Goal: Information Seeking & Learning: Find specific fact

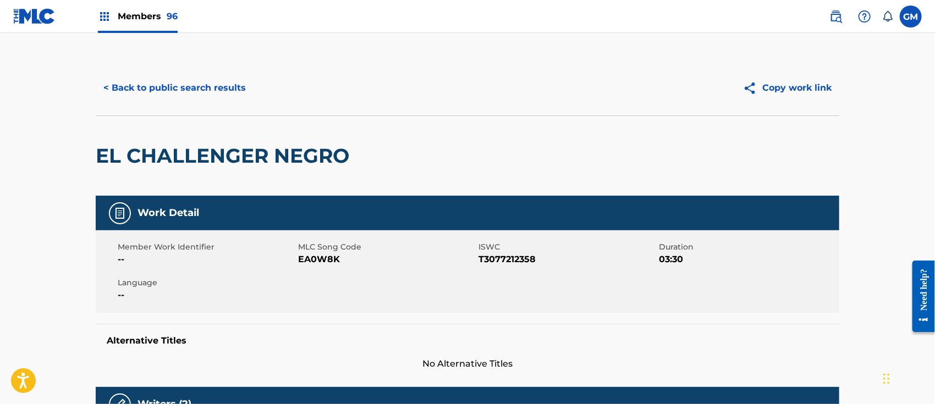
click at [165, 81] on button "< Back to public search results" at bounding box center [175, 88] width 158 height 28
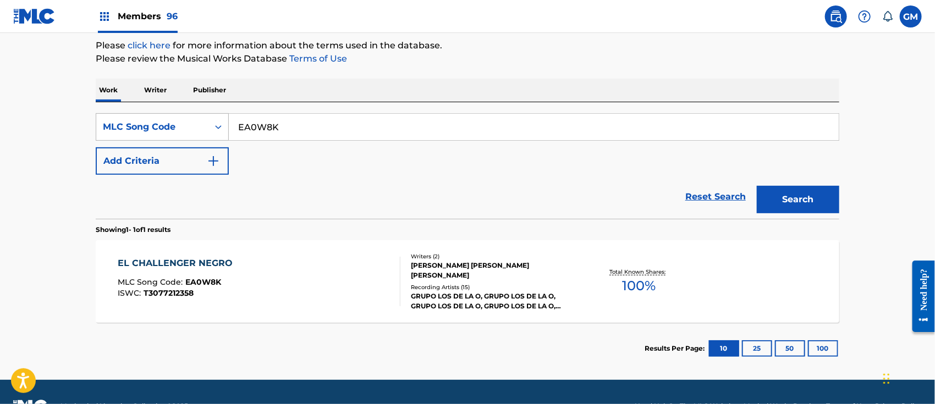
click at [220, 127] on icon "Search Form" at bounding box center [218, 127] width 7 height 4
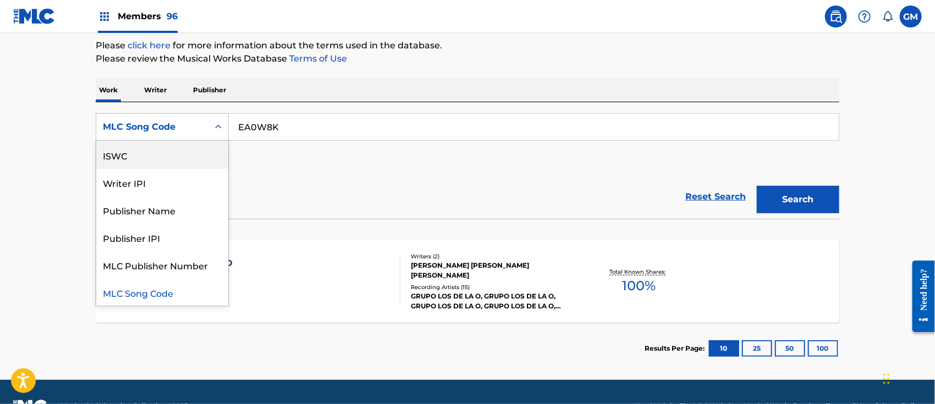
scroll to position [0, 0]
click at [172, 153] on div "Work Title" at bounding box center [162, 155] width 132 height 28
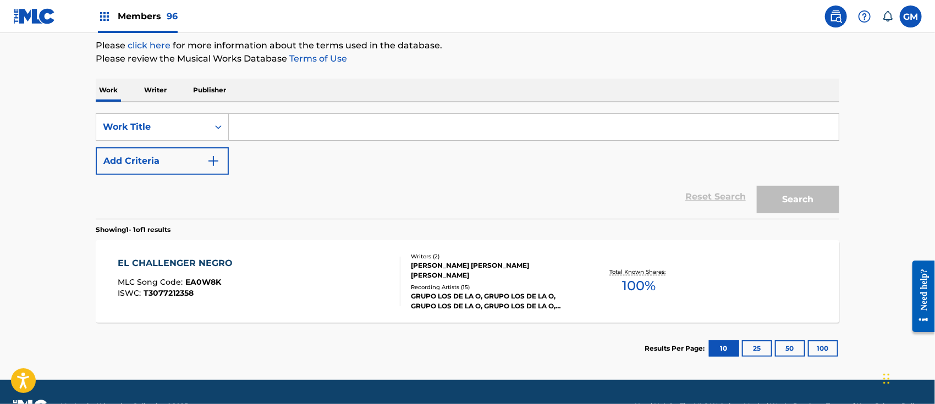
click at [270, 131] on input "Search Form" at bounding box center [534, 127] width 610 height 26
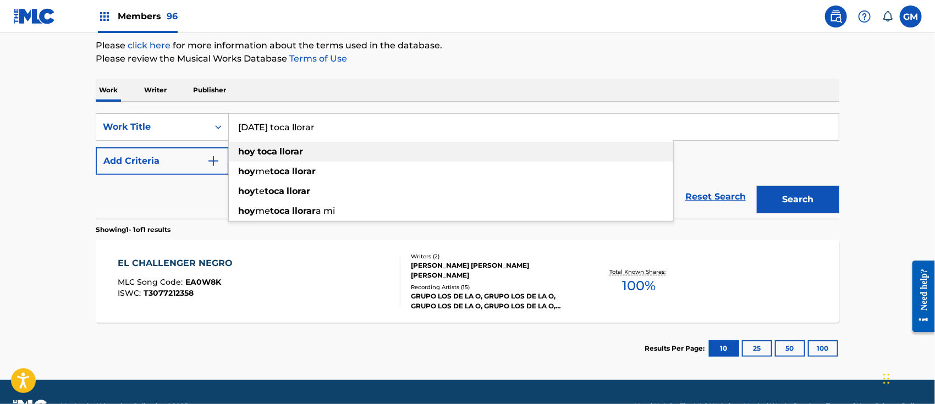
type input "[DATE] toca llorar"
click at [288, 147] on strong "llorar" at bounding box center [292, 151] width 24 height 10
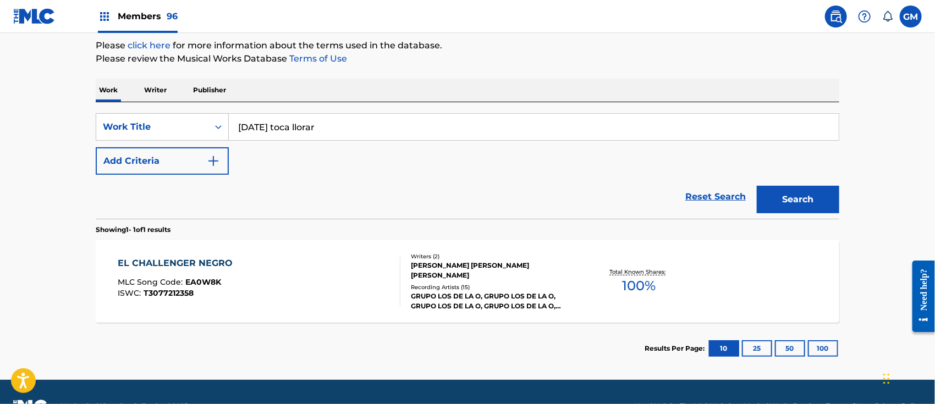
click at [787, 196] on button "Search" at bounding box center [798, 200] width 83 height 28
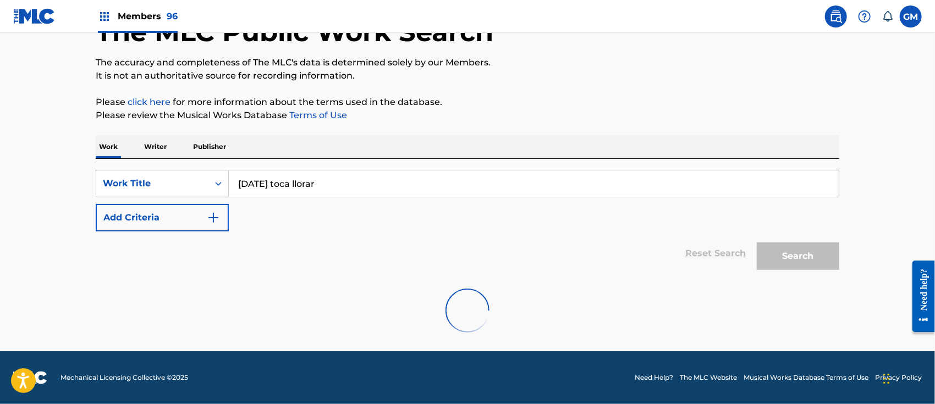
scroll to position [132, 0]
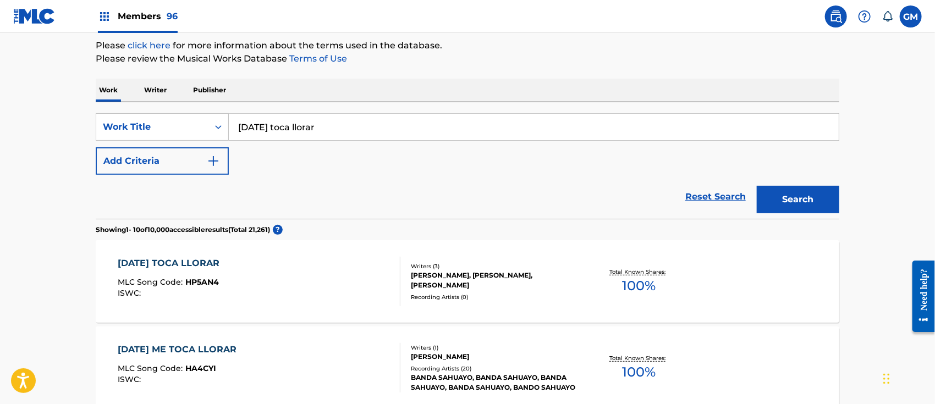
click at [334, 274] on div "[DATE] TOCA LLORAR MLC Song Code : HP5AN4 ISWC :" at bounding box center [259, 282] width 283 height 50
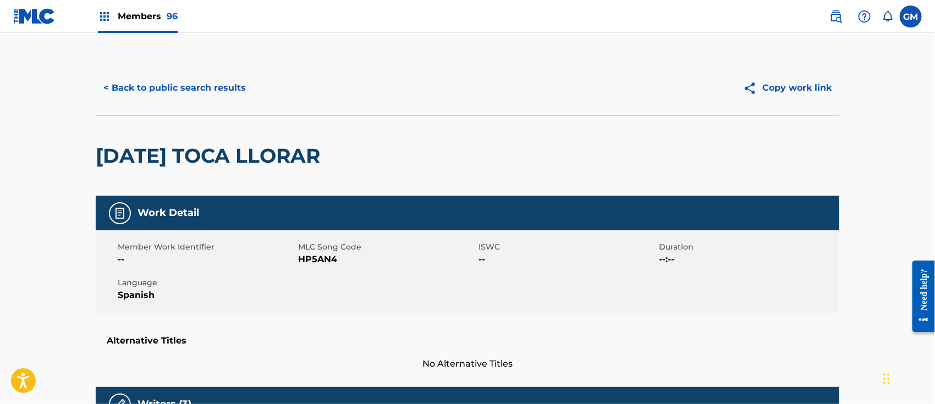
click at [831, 20] on img at bounding box center [836, 16] width 13 height 13
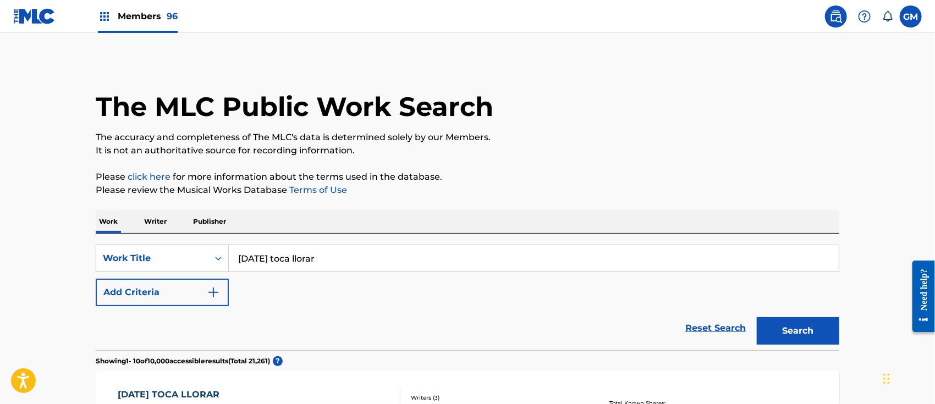
click at [210, 220] on p "Publisher" at bounding box center [210, 221] width 40 height 23
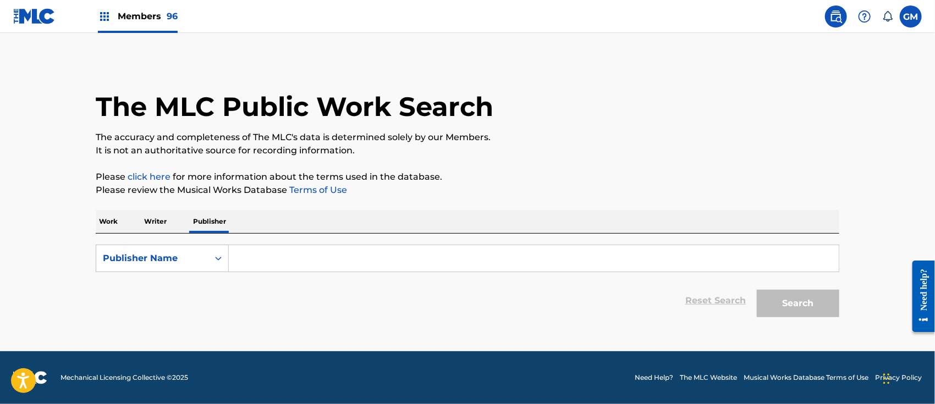
click at [249, 258] on input "Search Form" at bounding box center [534, 258] width 610 height 26
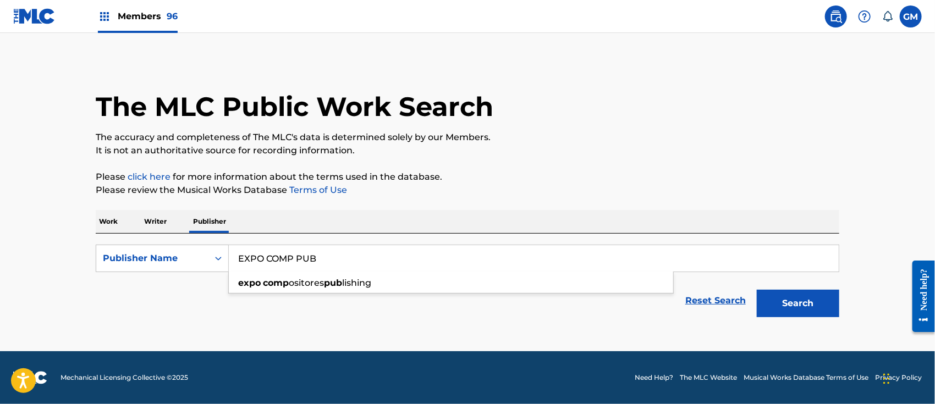
type input "EXPO COMP PUB"
click at [784, 297] on button "Search" at bounding box center [798, 304] width 83 height 28
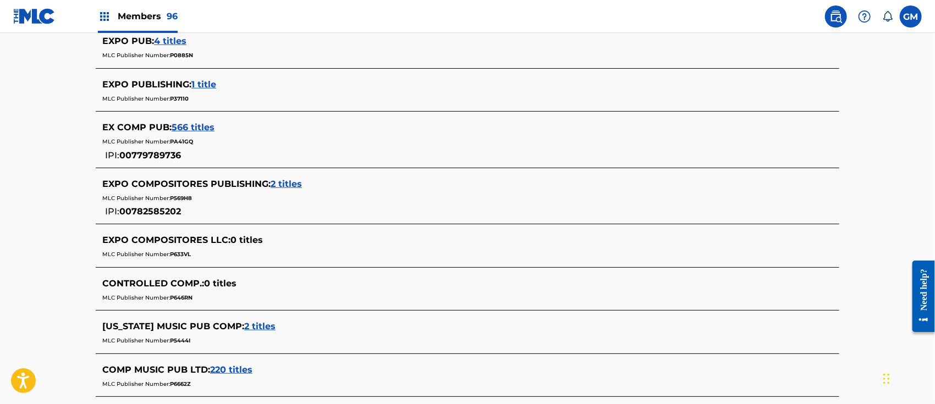
scroll to position [171, 0]
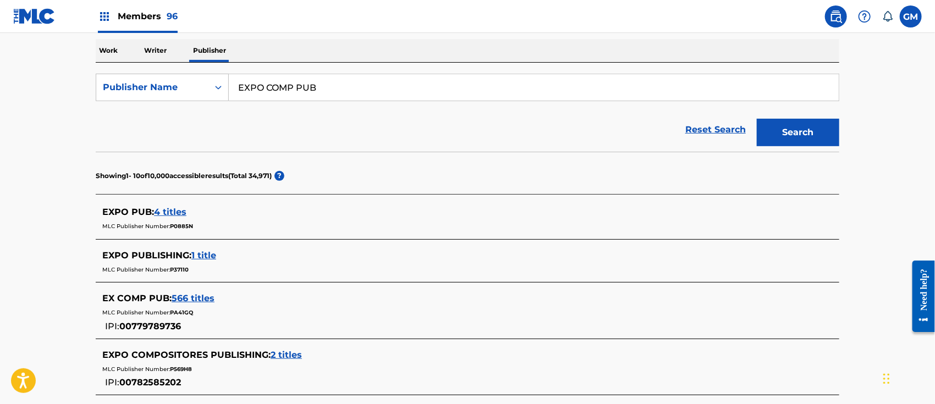
click at [184, 320] on div "EX COMP PUB : 566 titles MLC Publisher Number: PA41GQ IPI: 00779789736" at bounding box center [453, 312] width 702 height 41
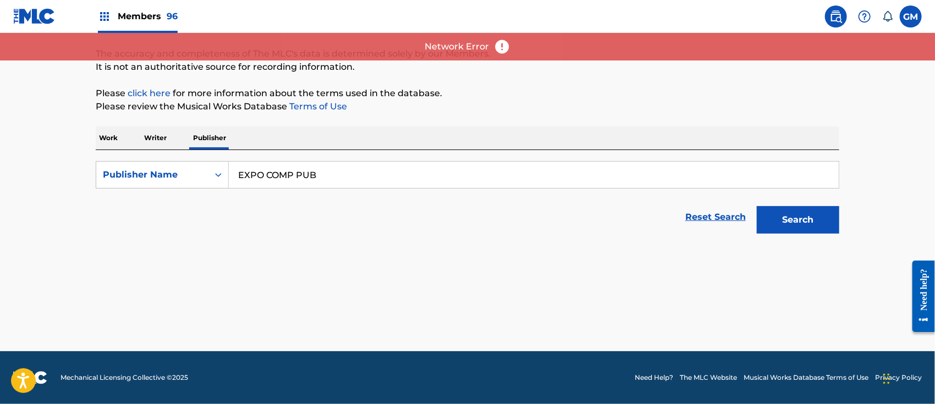
scroll to position [84, 0]
click at [783, 220] on button "Search" at bounding box center [798, 220] width 83 height 28
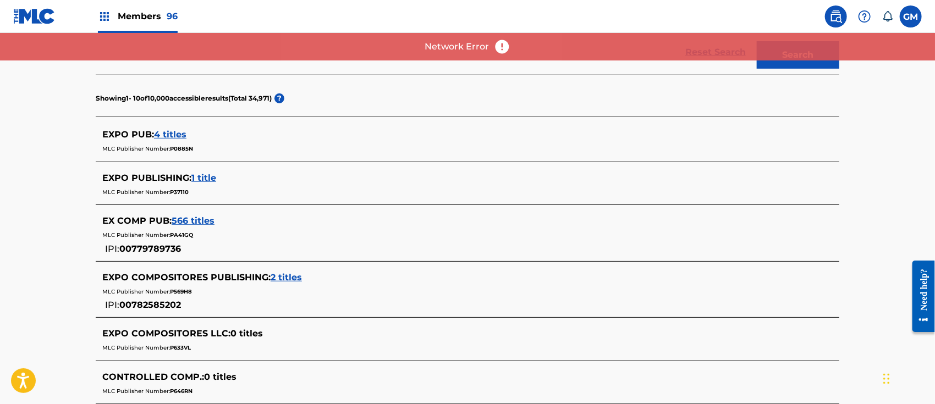
scroll to position [255, 0]
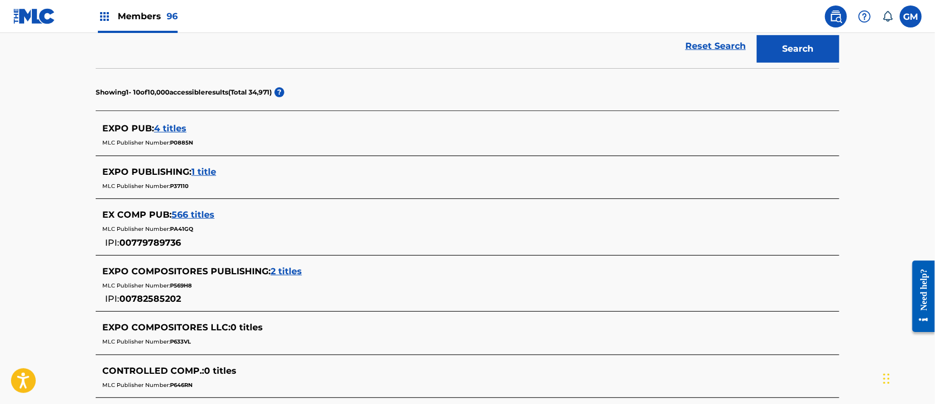
click at [197, 213] on span "566 titles" at bounding box center [193, 215] width 43 height 10
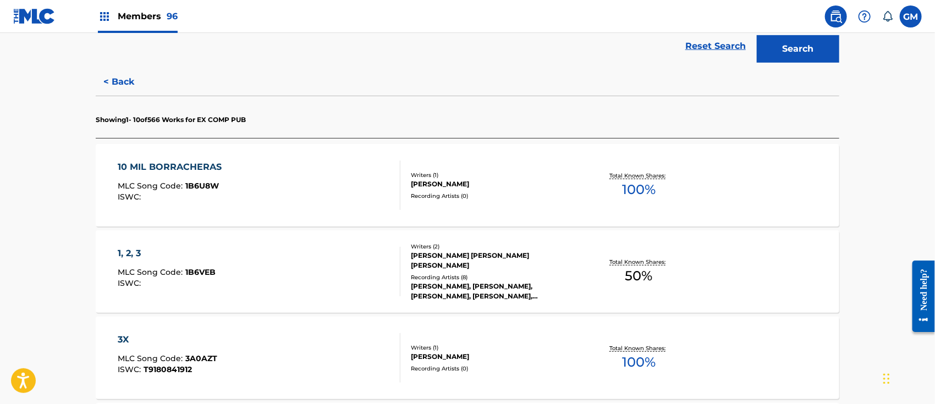
click at [261, 188] on div "10 MIL BORRACHERAS MLC Song Code : 1B6U8W ISWC :" at bounding box center [259, 186] width 283 height 50
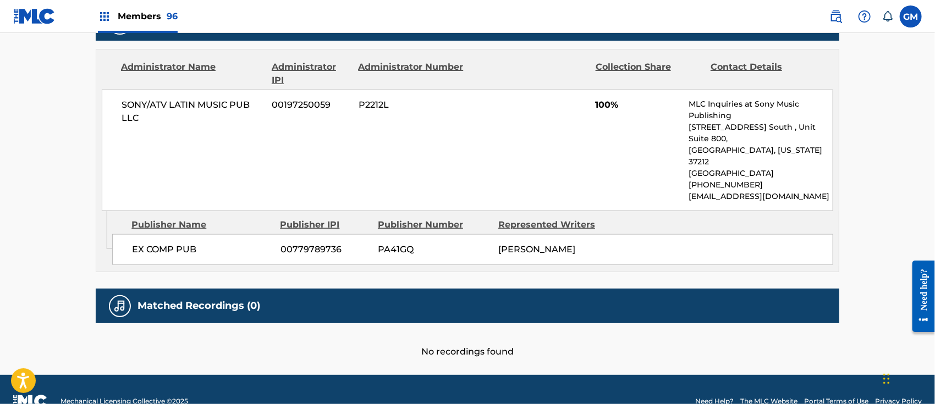
scroll to position [513, 0]
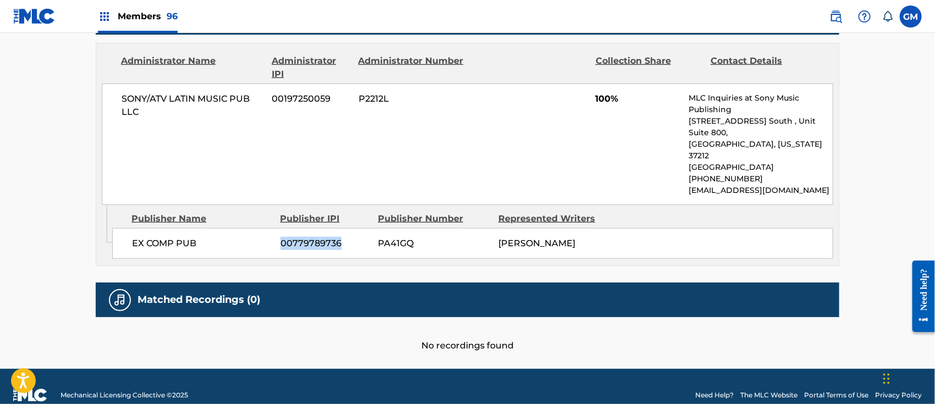
drag, startPoint x: 339, startPoint y: 218, endPoint x: 271, endPoint y: 220, distance: 68.3
click at [271, 228] on div "EX COMP PUB 00779789736 PA41GQ [PERSON_NAME]" at bounding box center [472, 243] width 721 height 31
copy div "00779789736"
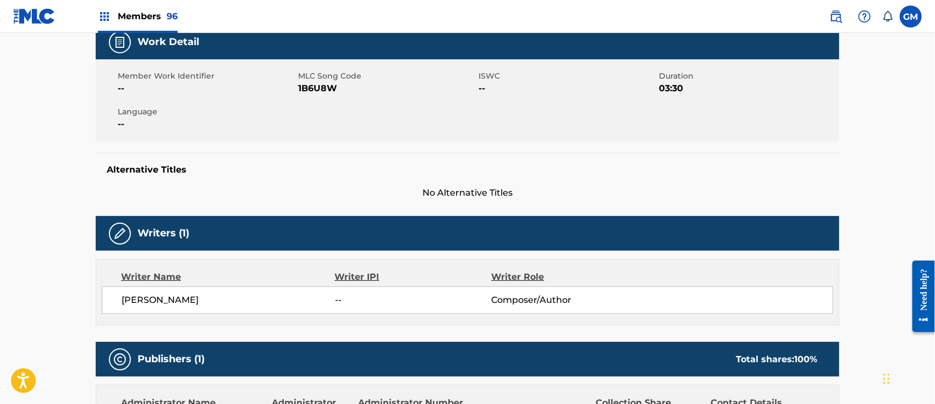
click at [136, 10] on span "Members 96" at bounding box center [148, 16] width 60 height 13
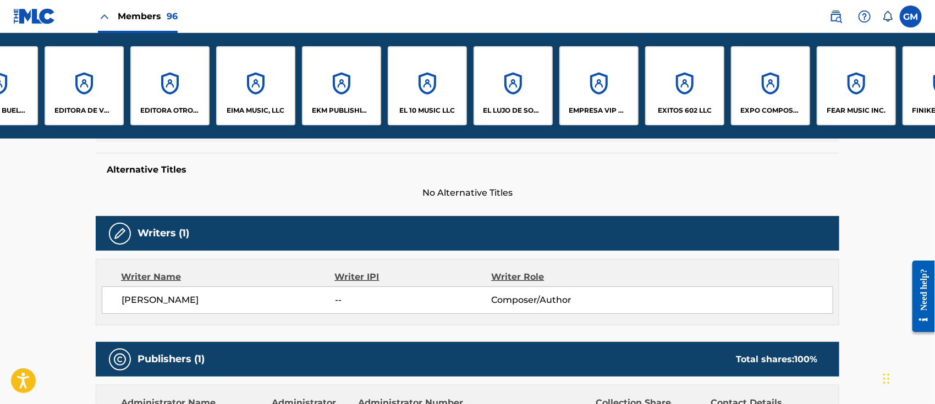
scroll to position [0, 2029]
click at [679, 106] on p "EXPO COMPOSITORES LLC" at bounding box center [685, 111] width 60 height 10
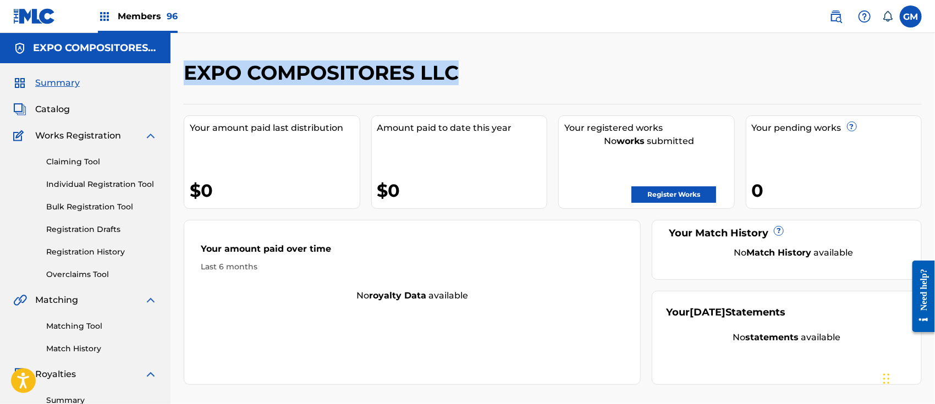
drag, startPoint x: 185, startPoint y: 68, endPoint x: 466, endPoint y: 84, distance: 281.6
click at [466, 84] on div "EXPO COMPOSITORES LLC" at bounding box center [468, 77] width 568 height 32
copy h2 "EXPO COMPOSITORES LLC"
click at [836, 14] on img at bounding box center [836, 16] width 13 height 13
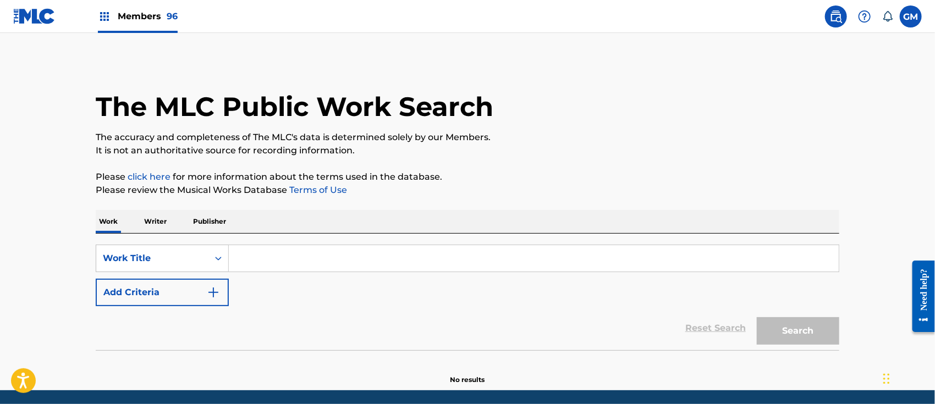
click at [205, 221] on p "Publisher" at bounding box center [210, 221] width 40 height 23
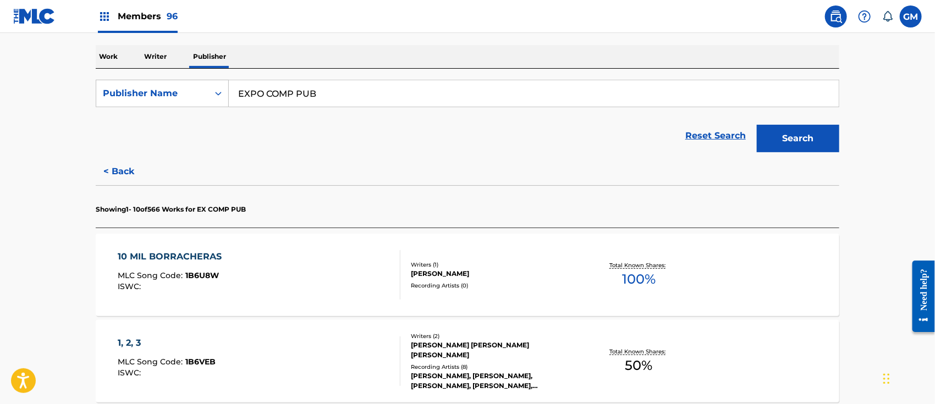
scroll to position [171, 0]
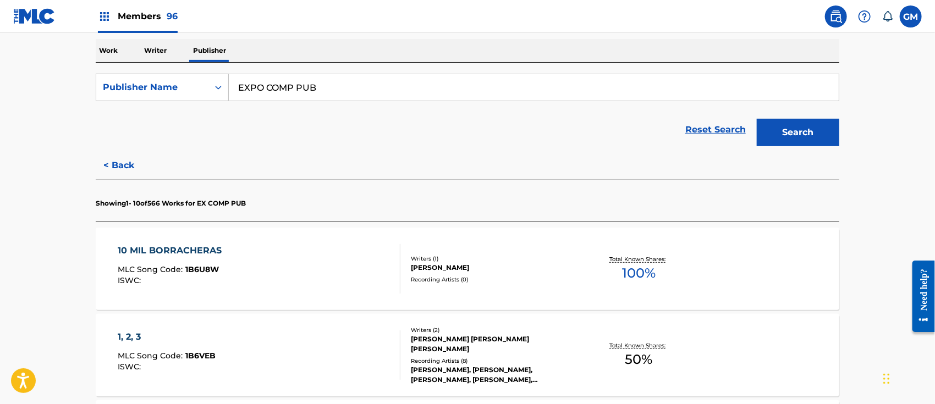
click at [317, 261] on div "10 MIL BORRACHERAS MLC Song Code : 1B6U8W ISWC :" at bounding box center [259, 269] width 283 height 50
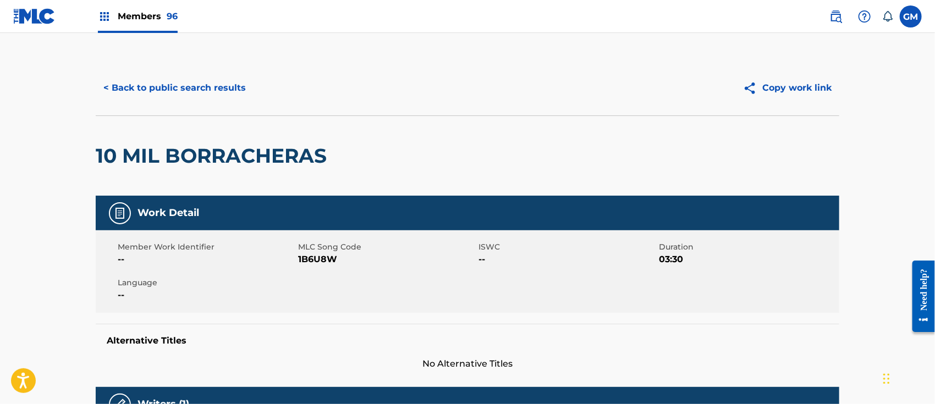
scroll to position [513, 0]
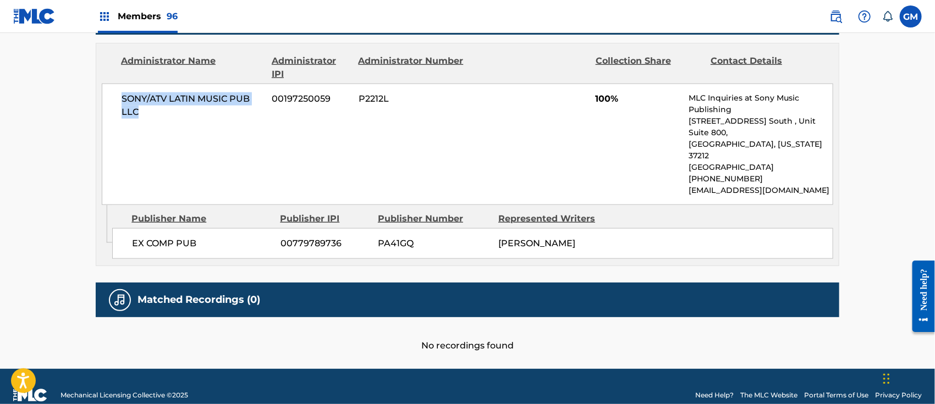
drag, startPoint x: 119, startPoint y: 98, endPoint x: 163, endPoint y: 109, distance: 45.4
click at [163, 109] on div "SONY/ATV LATIN MUSIC PUB LLC 00197250059 P2212L 100% MLC Inquiries at Sony Musi…" at bounding box center [468, 145] width 732 height 122
copy span "SONY/ATV LATIN MUSIC PUB LLC"
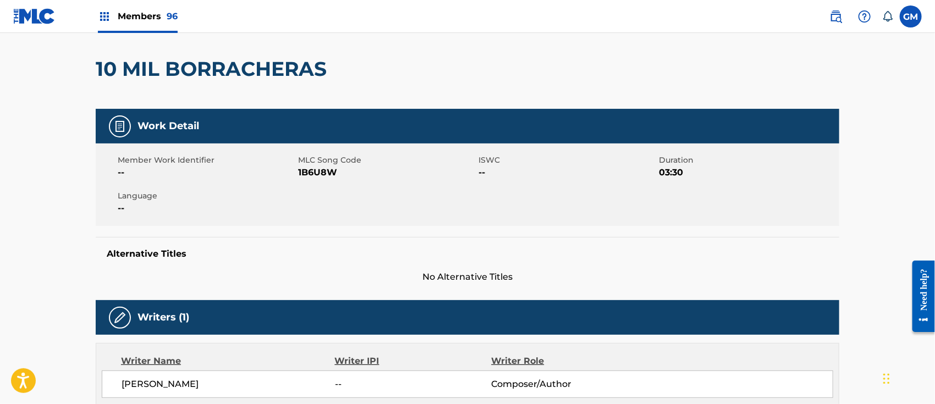
scroll to position [0, 0]
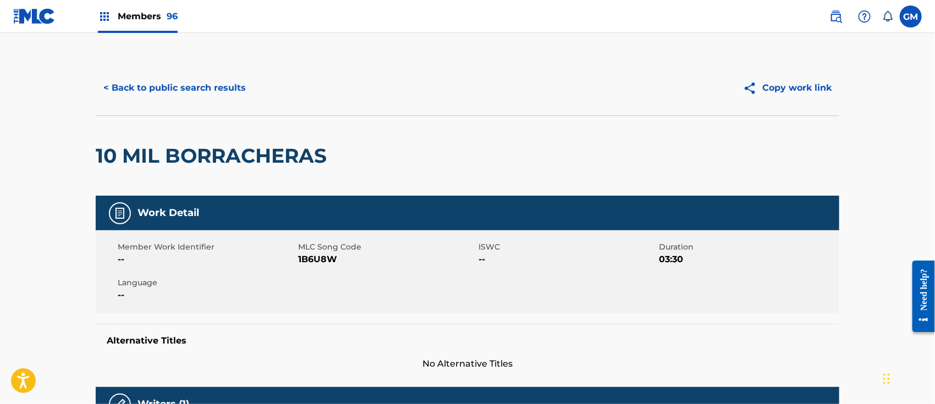
click at [155, 17] on span "Members 96" at bounding box center [148, 16] width 60 height 13
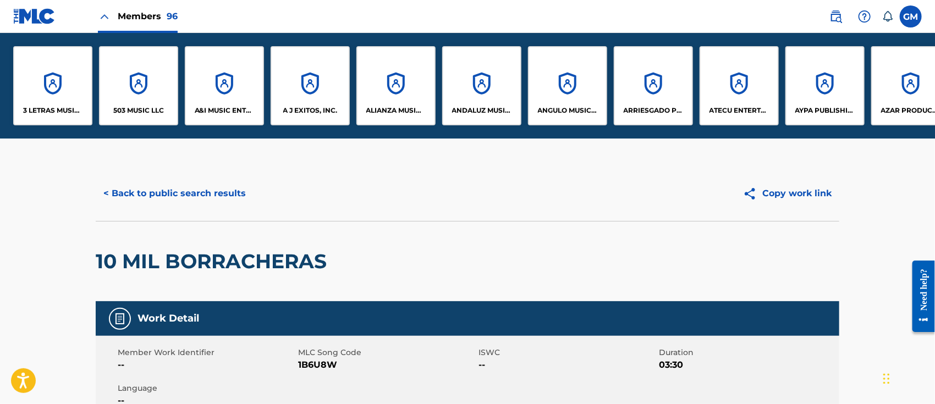
click at [138, 108] on p "503 MUSIC LLC" at bounding box center [138, 111] width 51 height 10
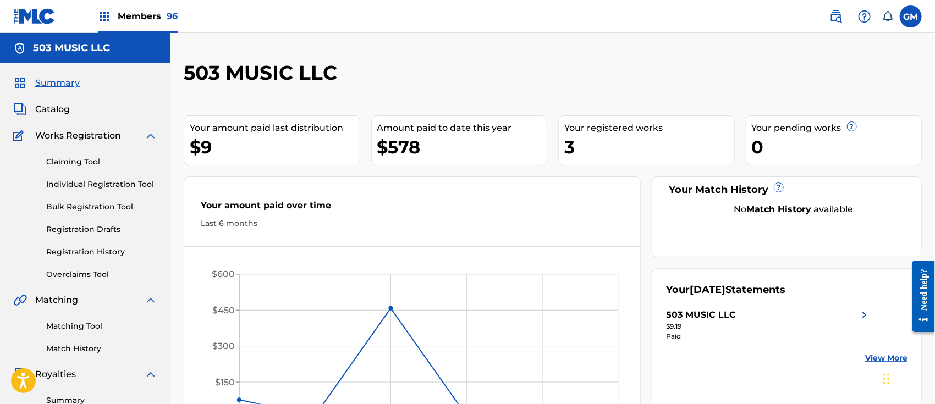
click at [831, 13] on img at bounding box center [836, 16] width 13 height 13
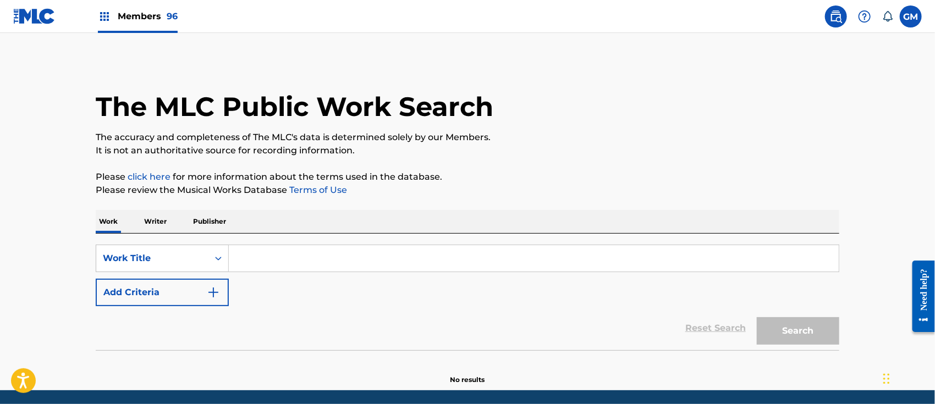
click at [251, 248] on input "Search Form" at bounding box center [534, 258] width 610 height 26
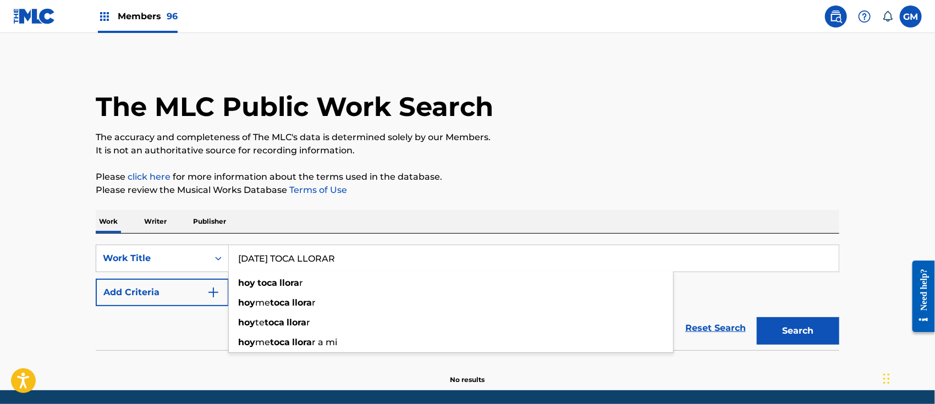
type input "[DATE] TOCA LLORAR"
click at [757, 318] on button "Search" at bounding box center [798, 332] width 83 height 28
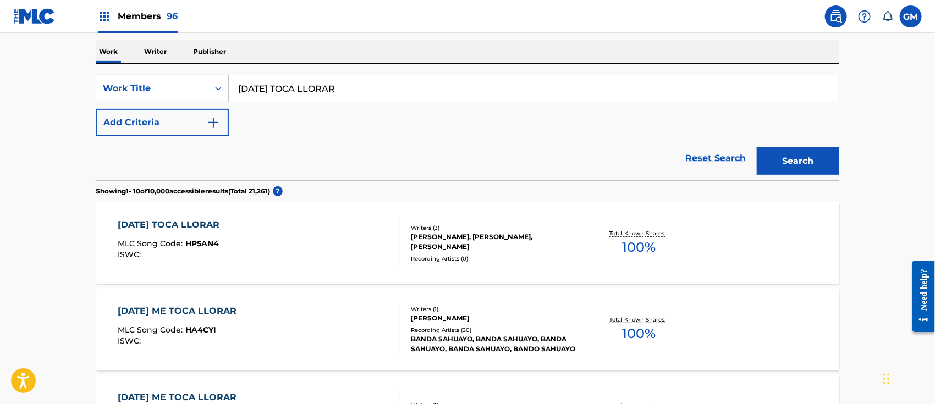
scroll to position [171, 0]
click at [335, 244] on div "[DATE] TOCA LLORAR MLC Song Code : HP5AN4 ISWC :" at bounding box center [259, 242] width 283 height 50
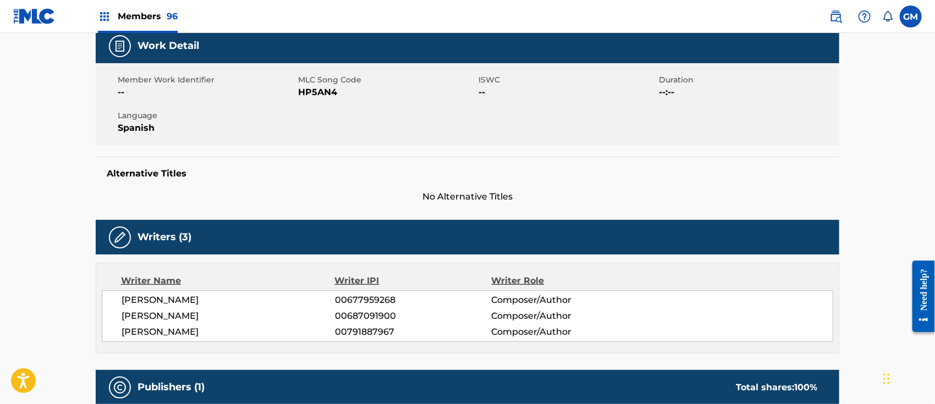
scroll to position [171, 0]
